Goal: Task Accomplishment & Management: Use online tool/utility

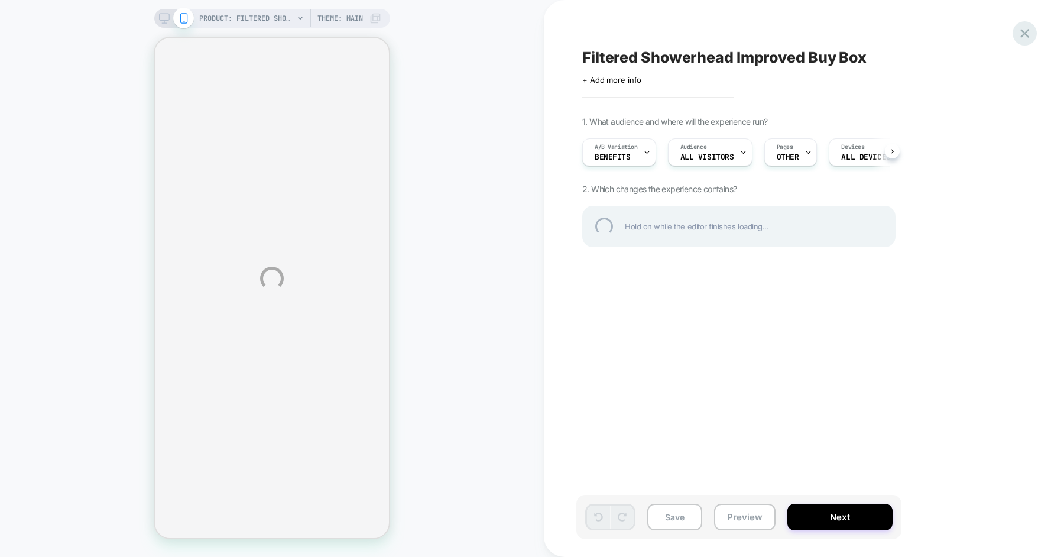
click at [1023, 33] on div at bounding box center [1025, 33] width 24 height 24
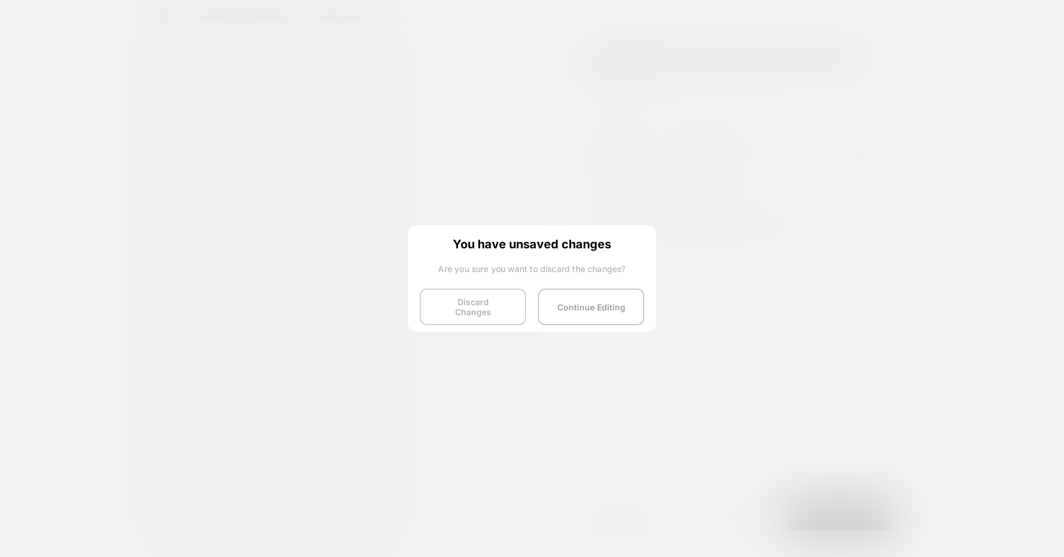
click at [480, 300] on button "Discard Changes" at bounding box center [473, 307] width 106 height 37
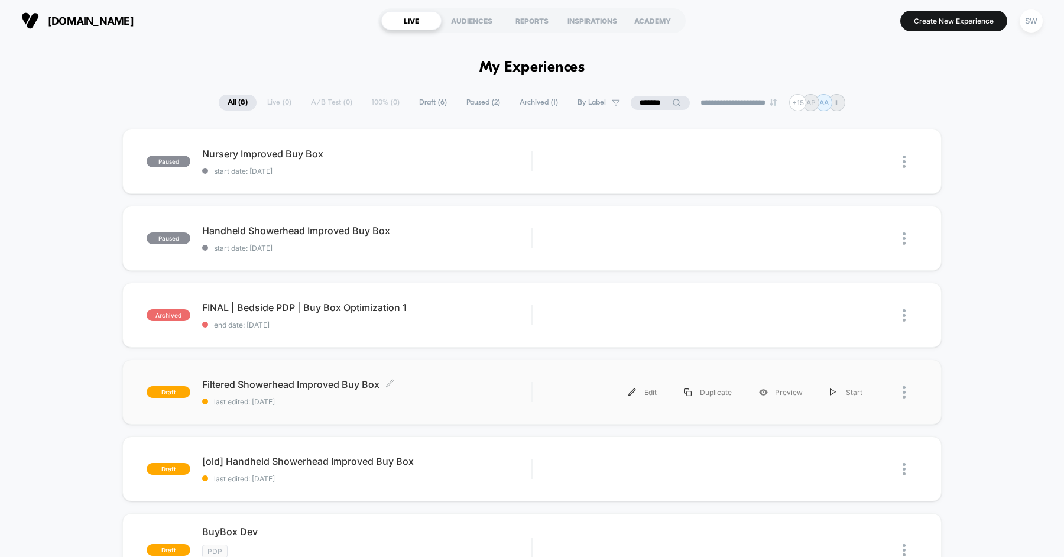
click at [478, 387] on span "Filtered Showerhead Improved Buy Box Click to edit experience details" at bounding box center [366, 384] width 329 height 12
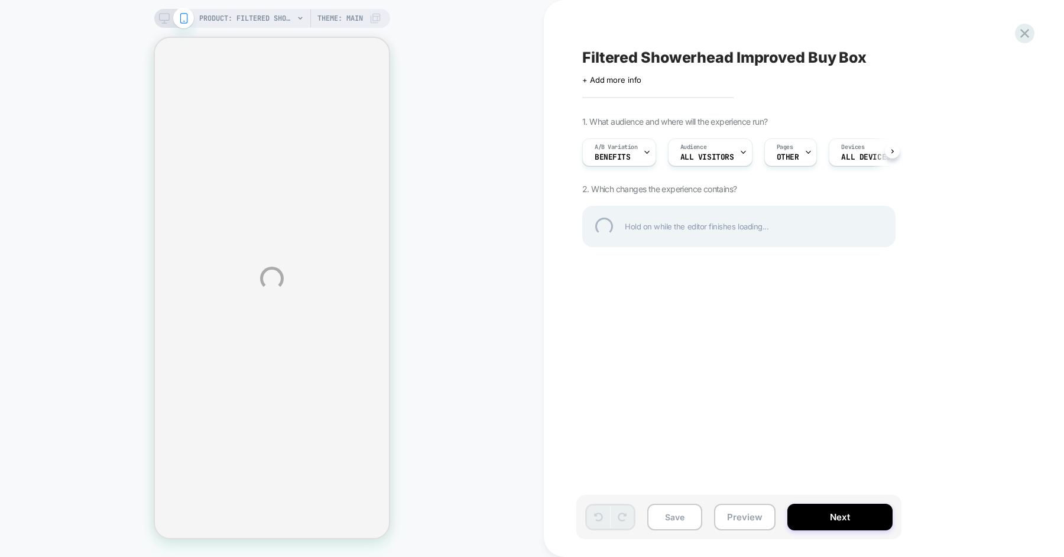
click at [1013, 31] on div "PRODUCT: Filtered Showerhead [the canopy shower head] PRODUCT: Filtered Showerh…" at bounding box center [532, 278] width 1064 height 557
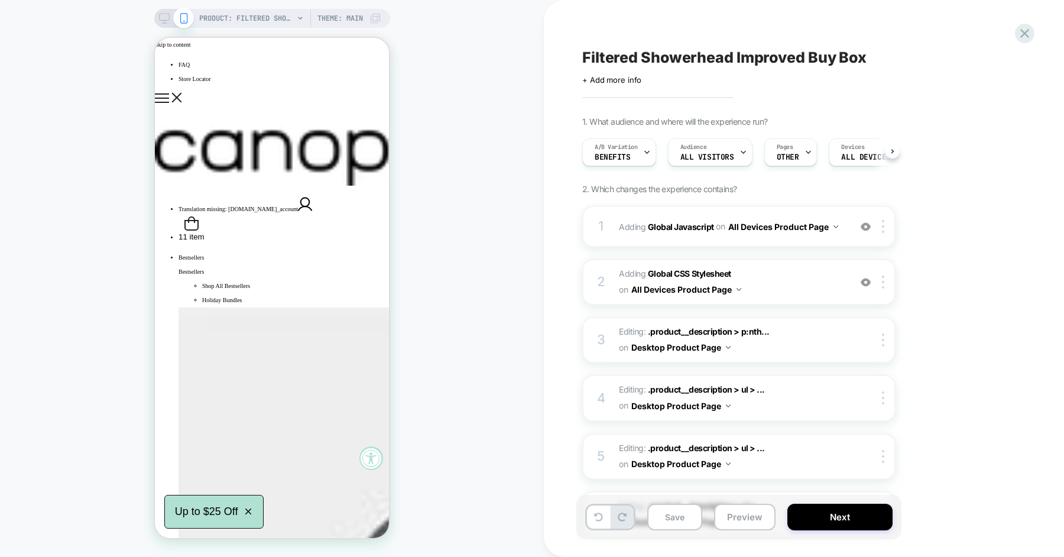
scroll to position [0, 1]
click at [1021, 28] on icon at bounding box center [1025, 33] width 16 height 16
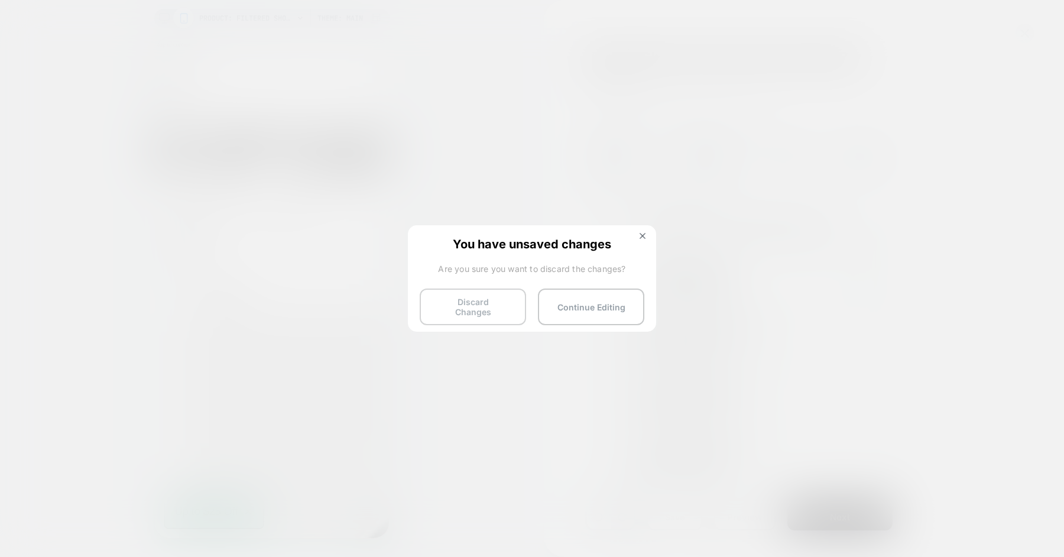
click at [477, 312] on button "Discard Changes" at bounding box center [473, 307] width 106 height 37
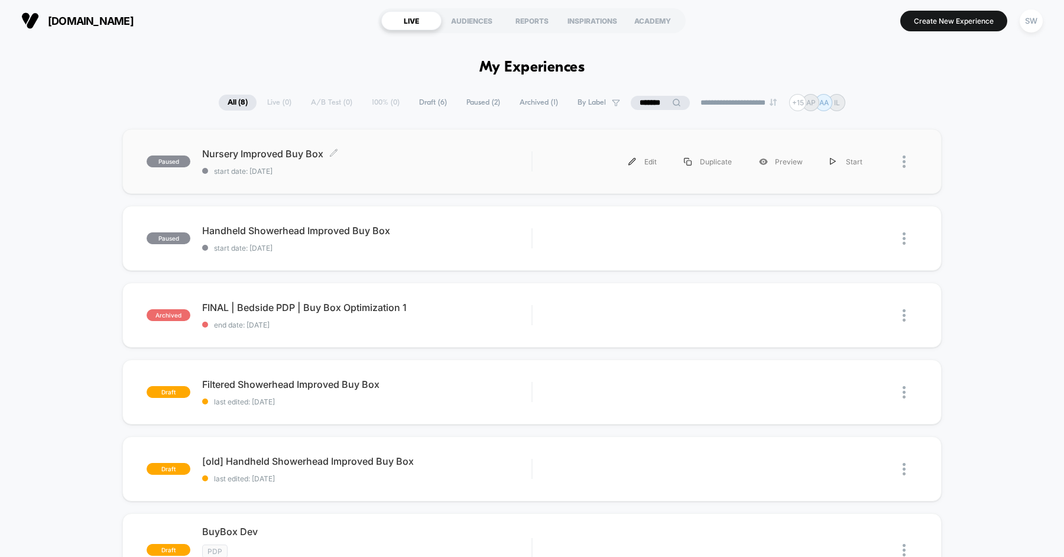
click at [381, 162] on div "Nursery Improved Buy Box Click to edit experience details Click to edit experie…" at bounding box center [366, 162] width 329 height 28
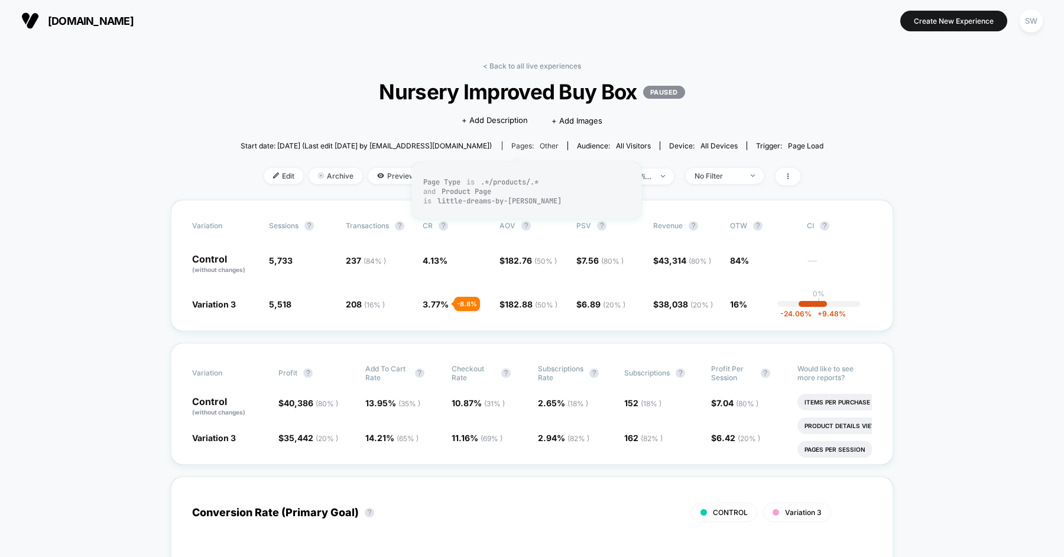
click at [540, 141] on span "other" at bounding box center [549, 145] width 19 height 9
click at [530, 140] on div "Start date: [DATE] (Last edit [DATE] by [EMAIL_ADDRESS][DOMAIN_NAME]) Pages: ot…" at bounding box center [533, 145] width 584 height 21
click at [713, 178] on span "No Filter" at bounding box center [725, 176] width 78 height 16
